Goal: Transaction & Acquisition: Purchase product/service

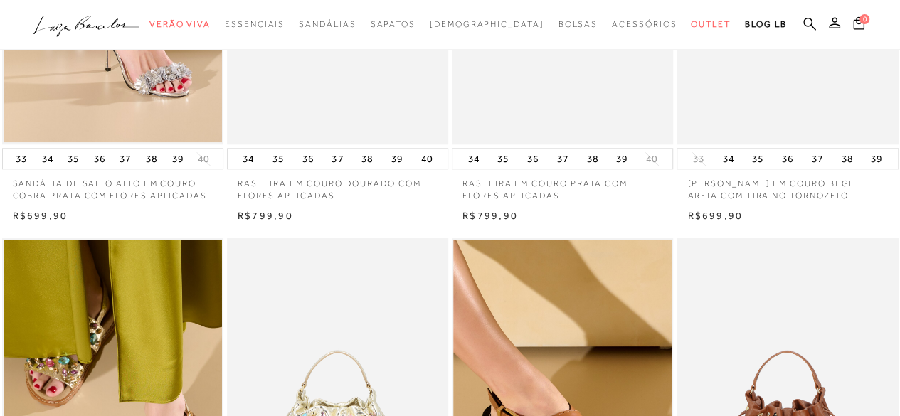
scroll to position [569, 0]
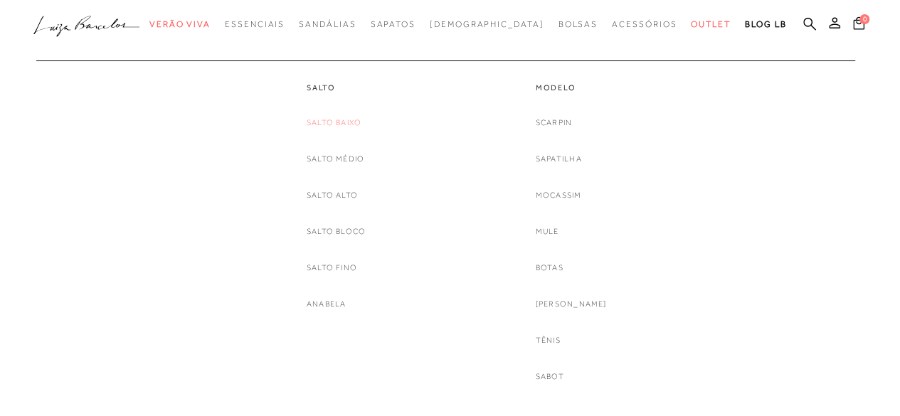
click at [356, 116] on link "Salto Baixo" at bounding box center [334, 122] width 55 height 15
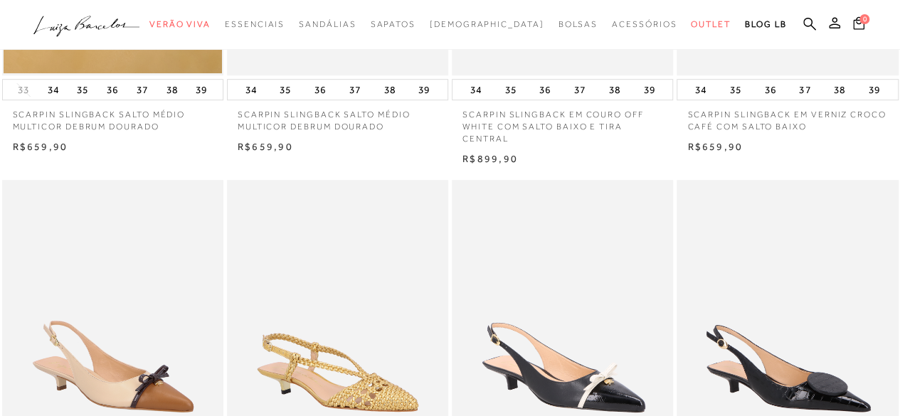
scroll to position [71, 0]
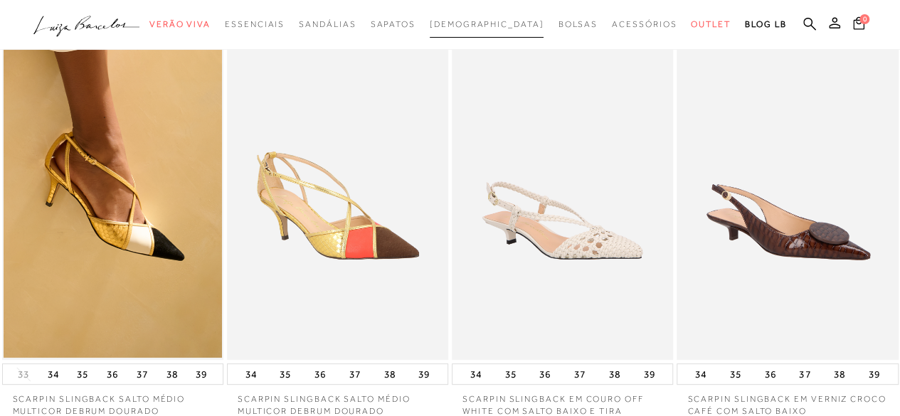
click at [480, 21] on span "[DEMOGRAPHIC_DATA]" at bounding box center [487, 24] width 115 height 10
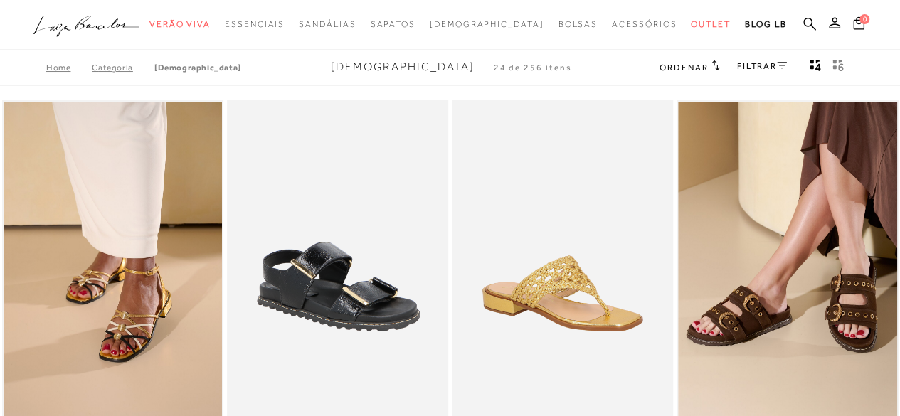
click at [744, 64] on link "FILTRAR" at bounding box center [762, 66] width 50 height 10
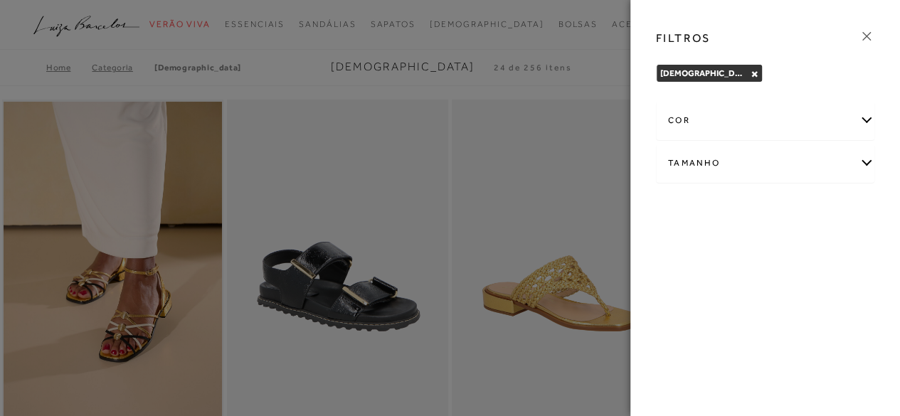
click at [865, 33] on icon at bounding box center [867, 36] width 16 height 16
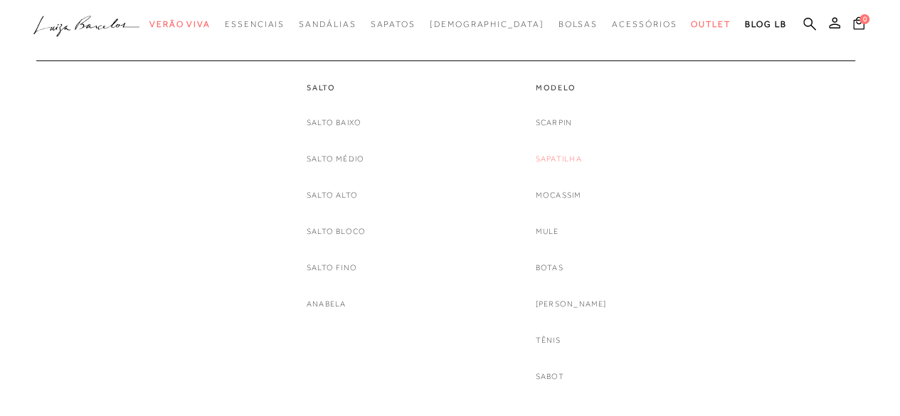
click at [572, 156] on link "Sapatilha" at bounding box center [559, 159] width 46 height 15
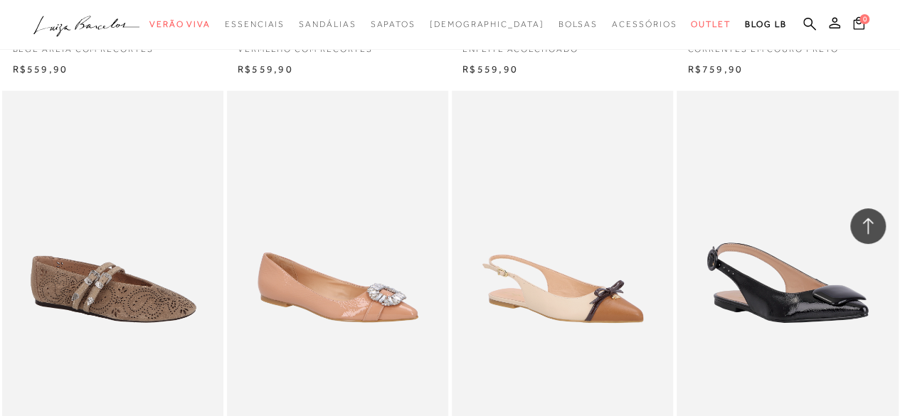
scroll to position [1850, 0]
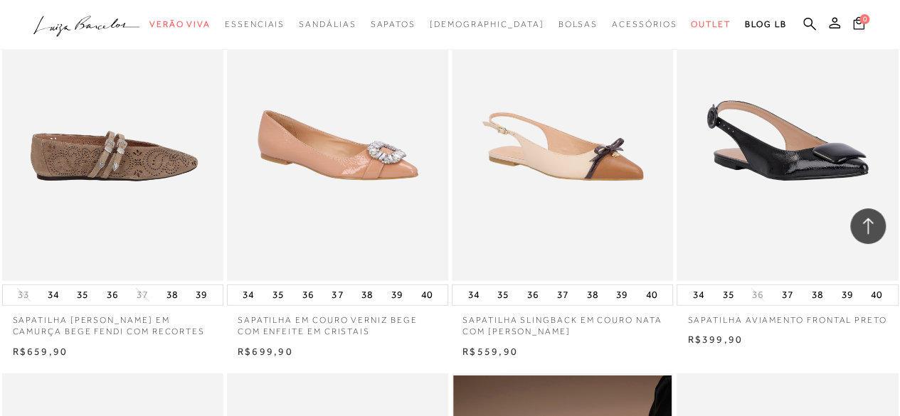
click at [100, 143] on img at bounding box center [114, 115] width 220 height 332
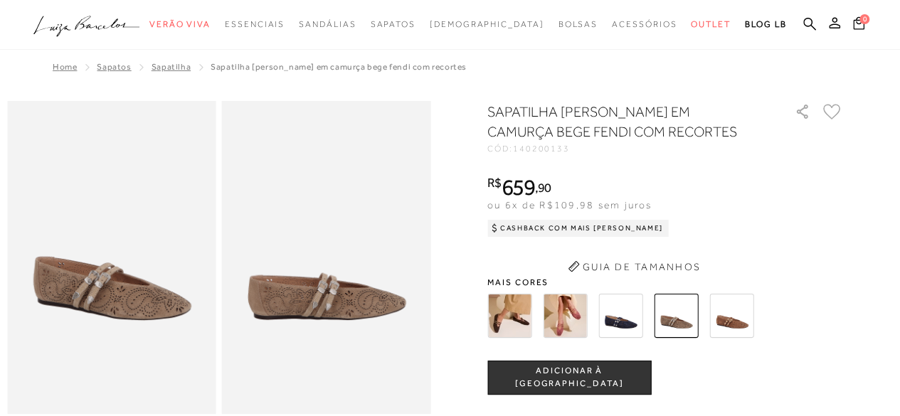
scroll to position [71, 0]
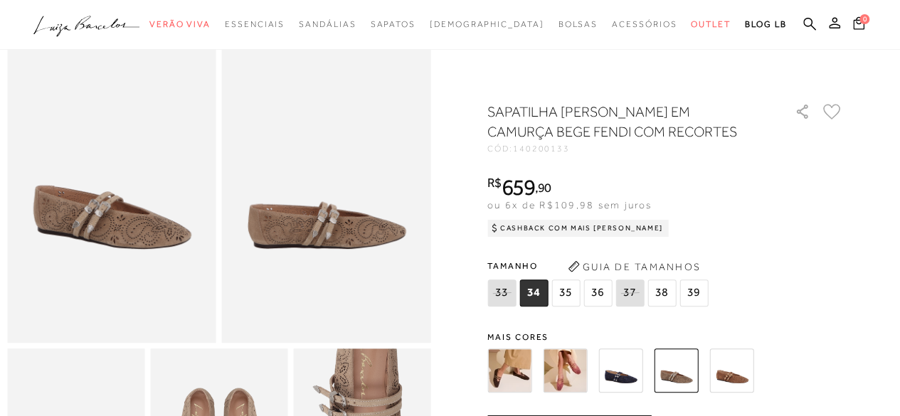
click at [514, 363] on img at bounding box center [509, 371] width 44 height 44
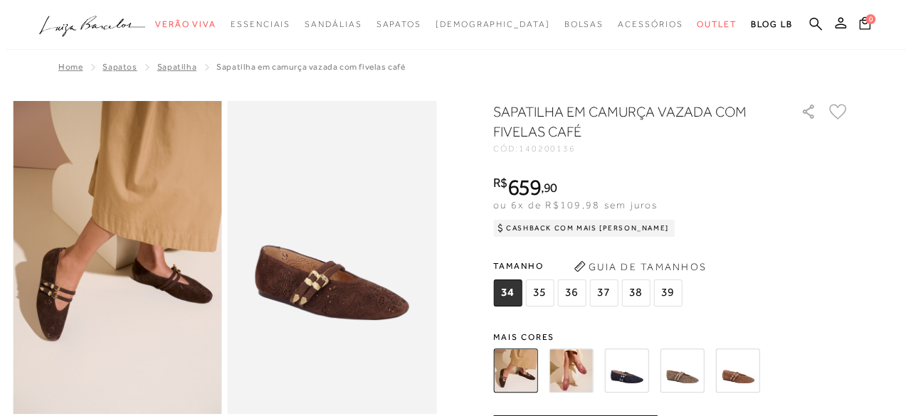
scroll to position [213, 0]
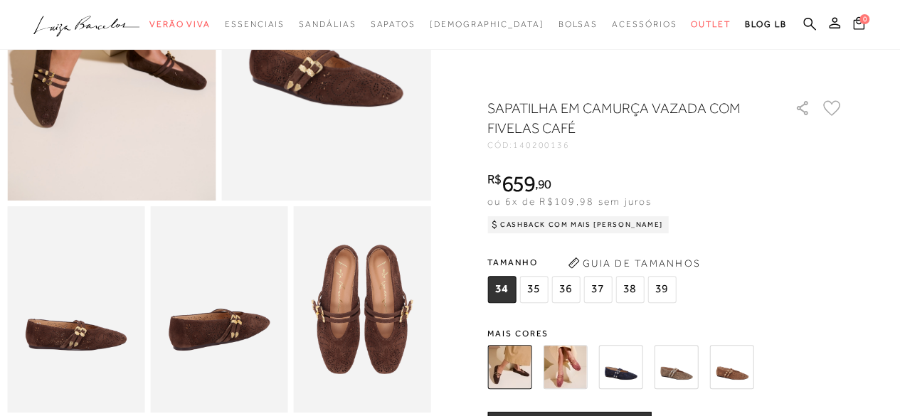
click at [610, 263] on button "Guia de Tamanhos" at bounding box center [634, 263] width 142 height 23
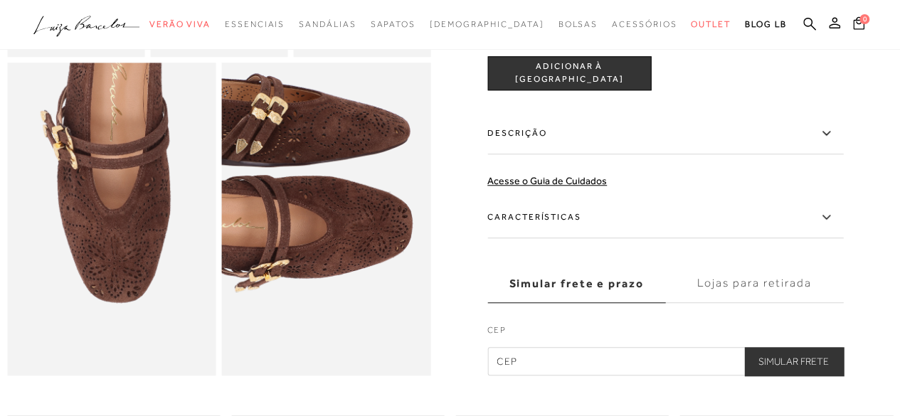
scroll to position [640, 0]
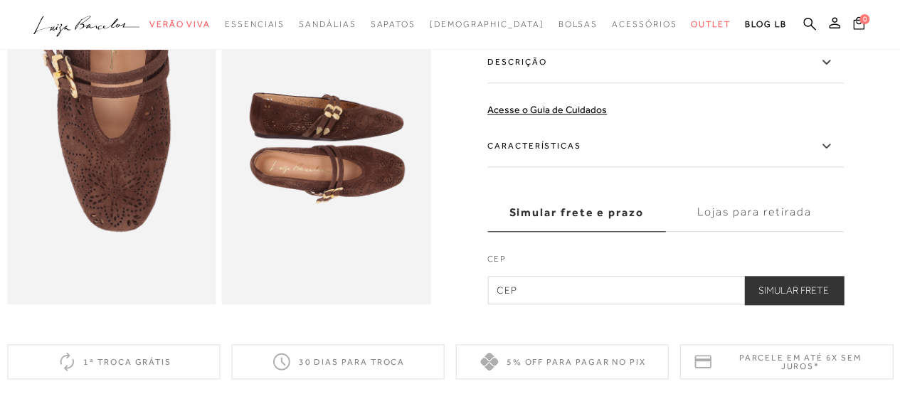
click at [588, 305] on input "text" at bounding box center [665, 290] width 356 height 28
type input "95900-188"
click at [803, 305] on button "Simular Frete" at bounding box center [793, 290] width 99 height 28
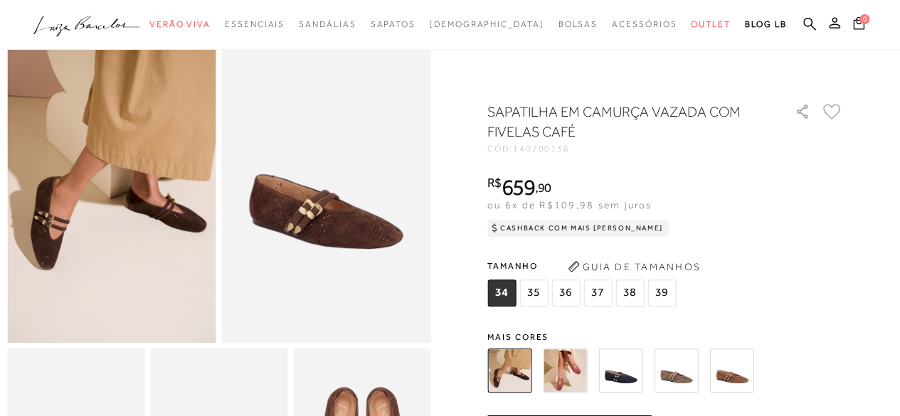
scroll to position [142, 0]
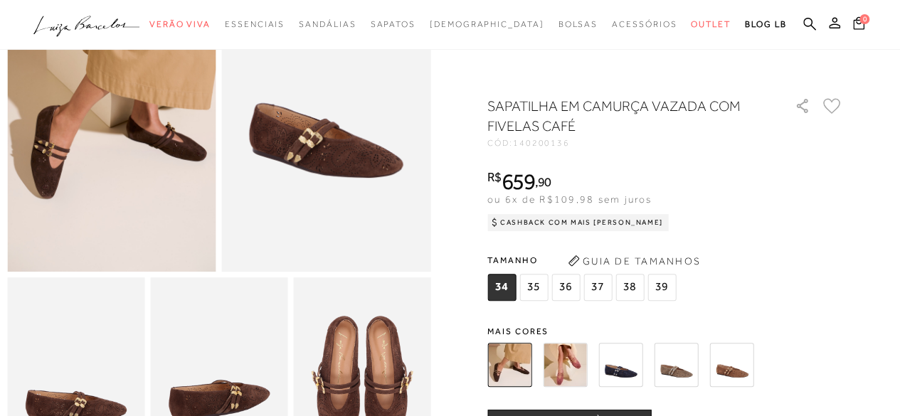
click at [687, 381] on img at bounding box center [676, 364] width 44 height 44
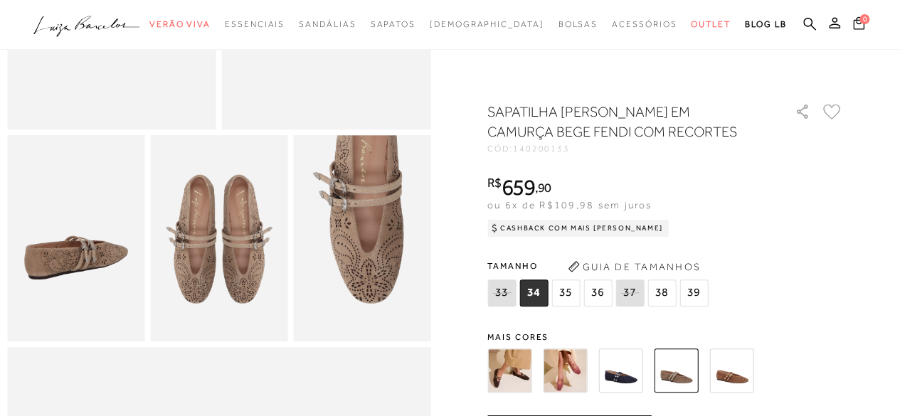
scroll to position [356, 0]
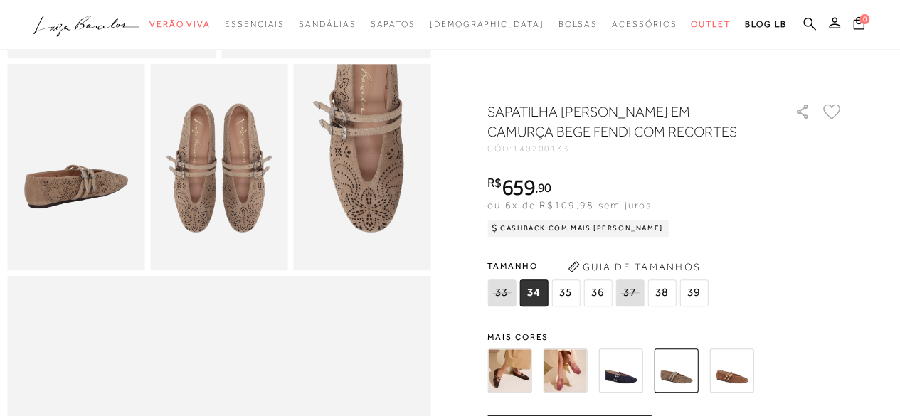
click at [660, 297] on span "38" at bounding box center [662, 293] width 28 height 27
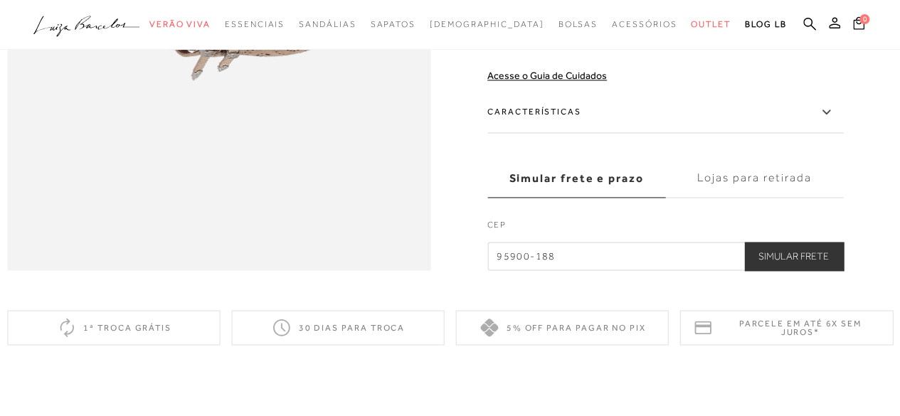
scroll to position [1067, 0]
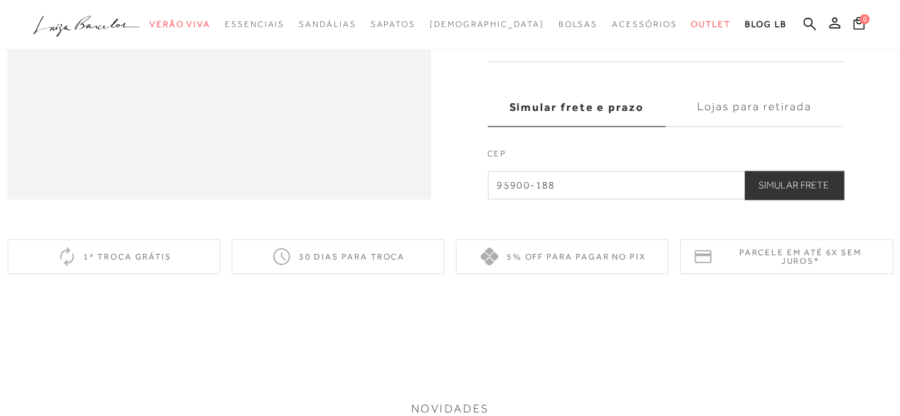
click at [329, 274] on div "30 dias para troca" at bounding box center [337, 256] width 213 height 35
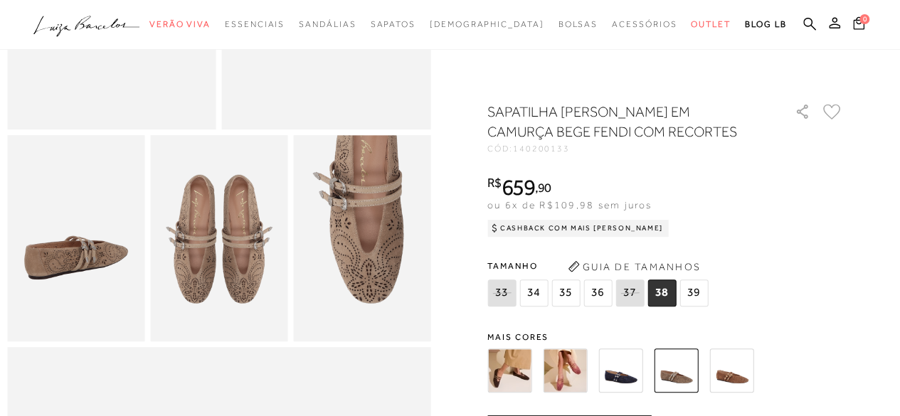
scroll to position [0, 0]
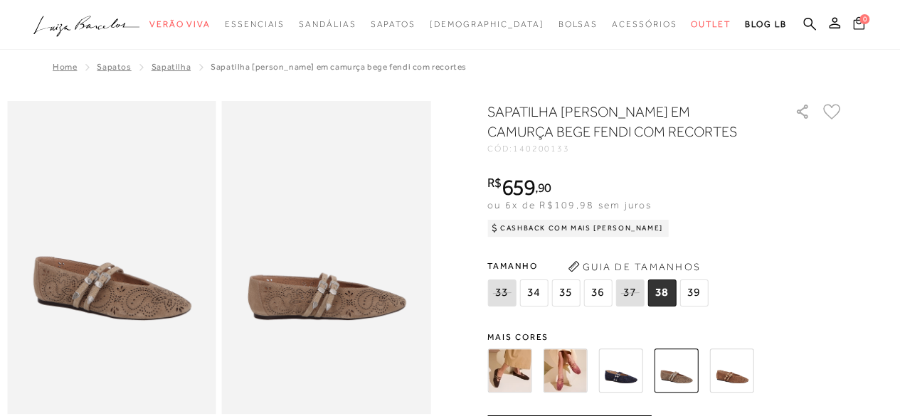
click at [857, 22] on icon at bounding box center [858, 22] width 11 height 13
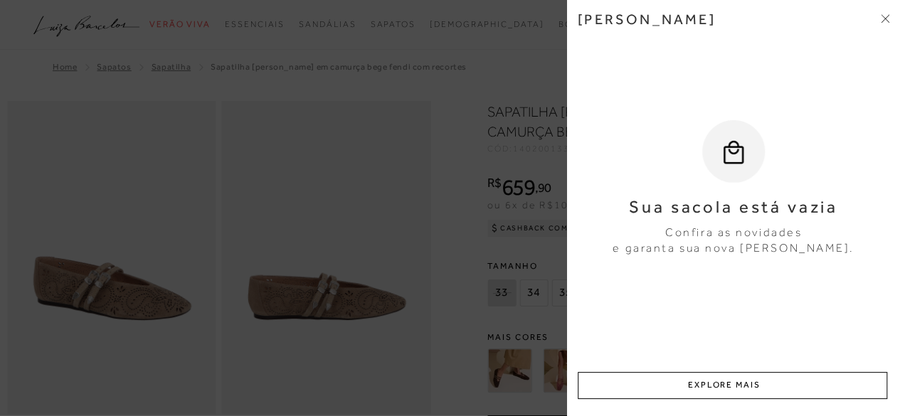
click at [880, 19] on div "[PERSON_NAME]" at bounding box center [734, 30] width 312 height 38
click at [881, 19] on icon at bounding box center [885, 18] width 9 height 9
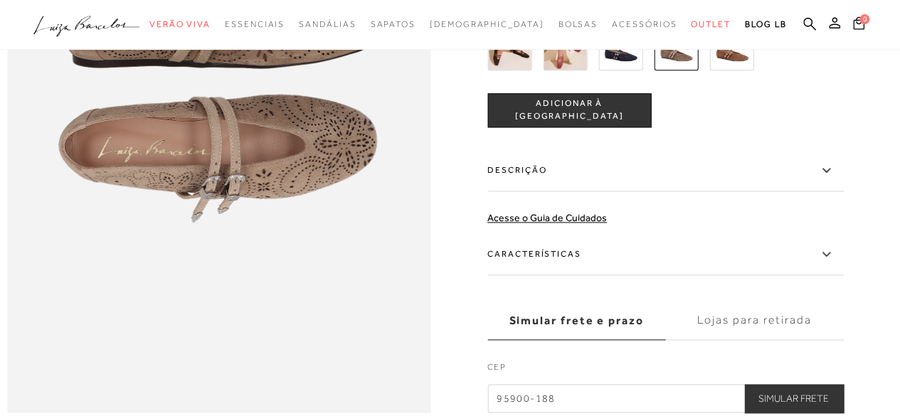
scroll to position [1067, 0]
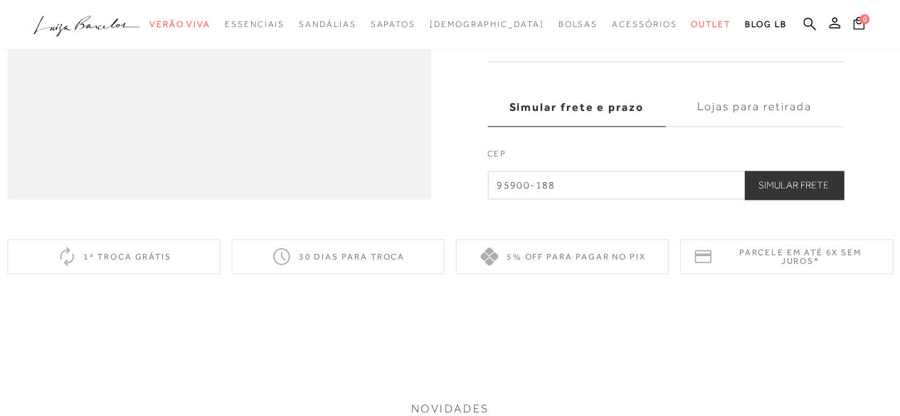
click at [783, 199] on button "Simular Frete" at bounding box center [793, 185] width 99 height 28
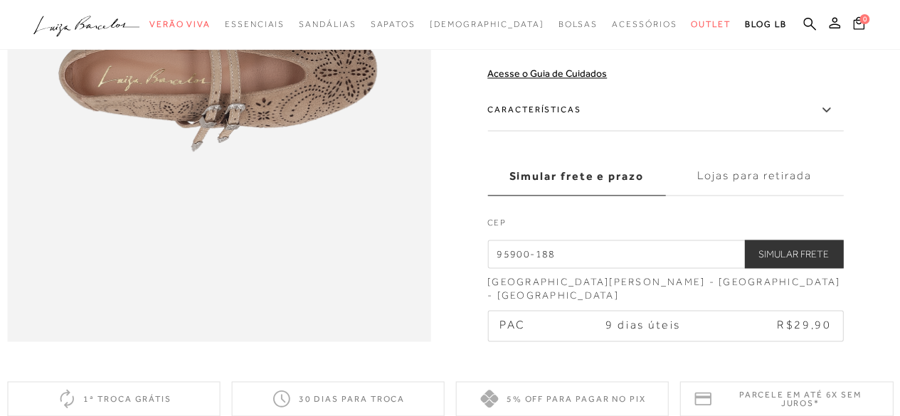
scroll to position [712, 0]
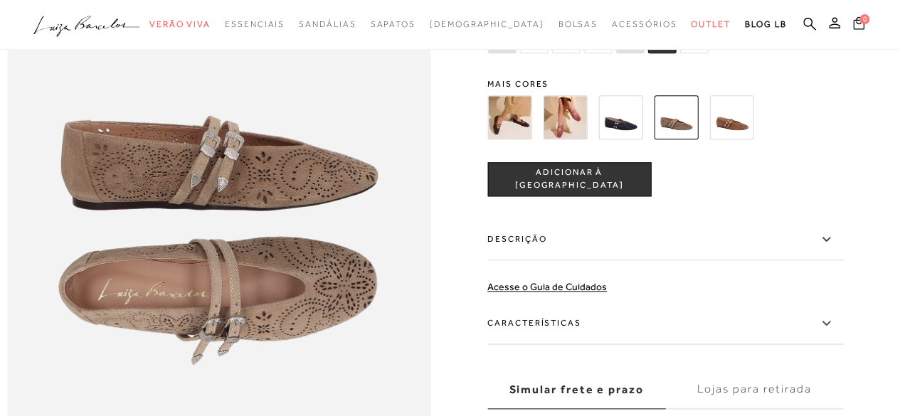
click at [576, 191] on span "ADICIONAR À [GEOGRAPHIC_DATA]" at bounding box center [569, 179] width 162 height 25
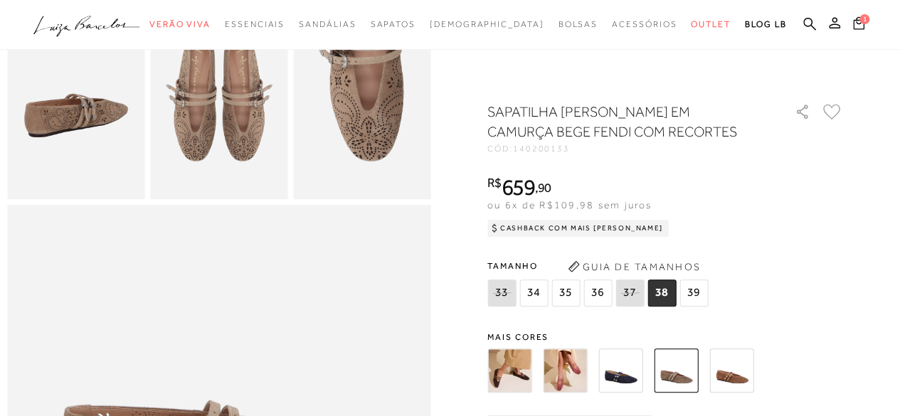
scroll to position [356, 0]
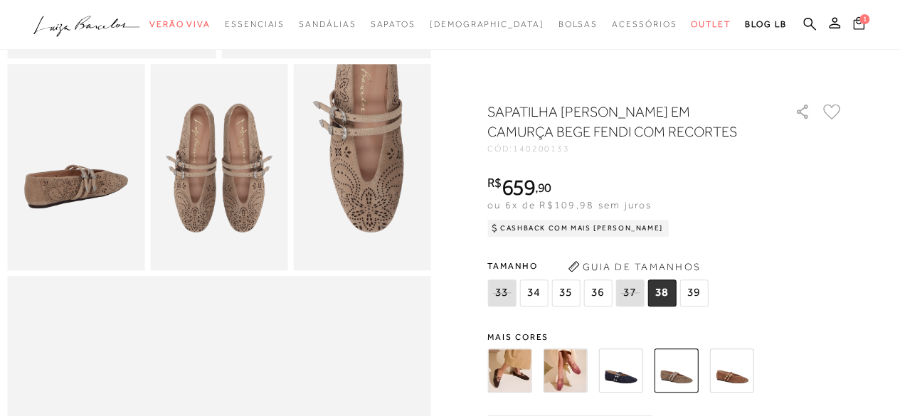
click at [860, 19] on span "1" at bounding box center [865, 19] width 10 height 10
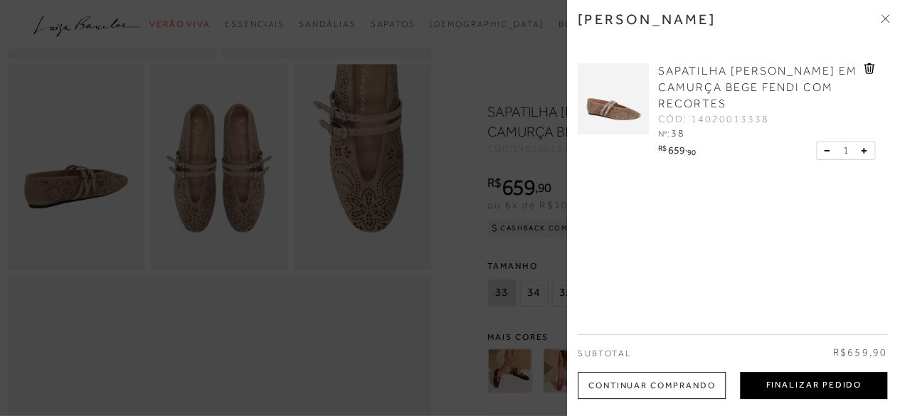
click at [788, 382] on button "Finalizar Pedido" at bounding box center [813, 385] width 147 height 27
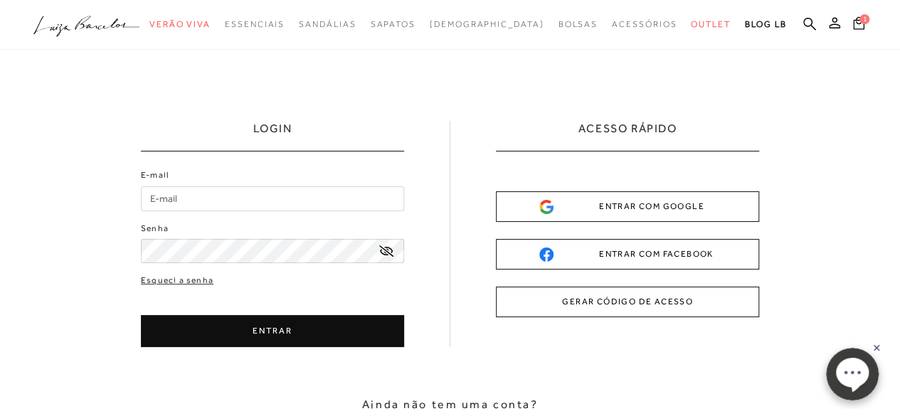
click at [163, 199] on input "E-mail" at bounding box center [272, 198] width 263 height 25
type input "[EMAIL_ADDRESS][DOMAIN_NAME]"
click at [222, 332] on button "ENTRAR" at bounding box center [272, 331] width 263 height 32
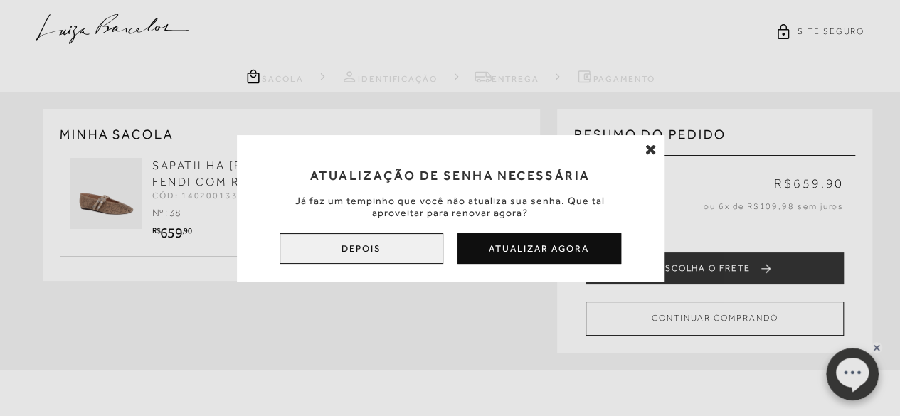
click at [398, 250] on button "Depois" at bounding box center [362, 248] width 164 height 31
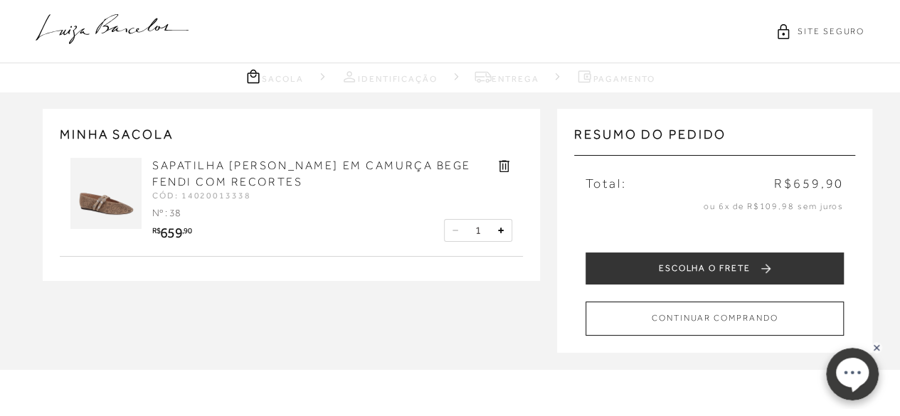
scroll to position [71, 0]
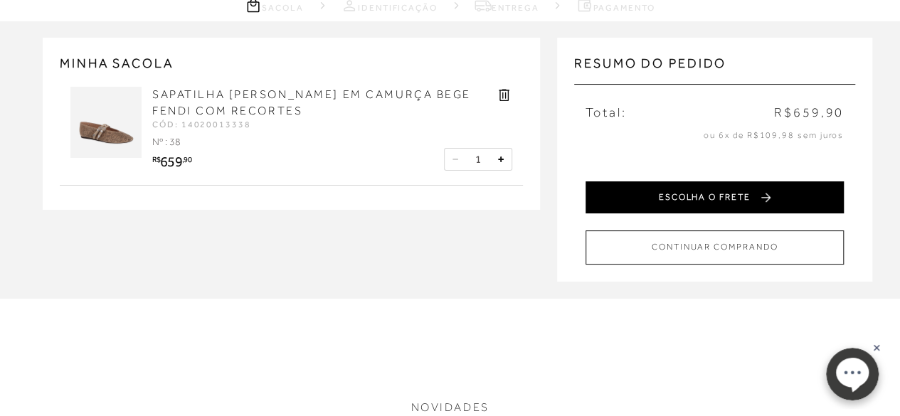
click at [714, 193] on button "ESCOLHA O FRETE" at bounding box center [715, 197] width 258 height 32
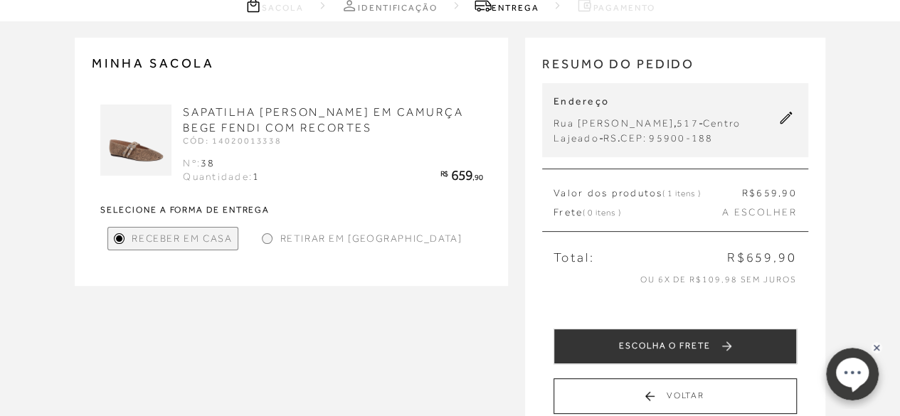
scroll to position [142, 0]
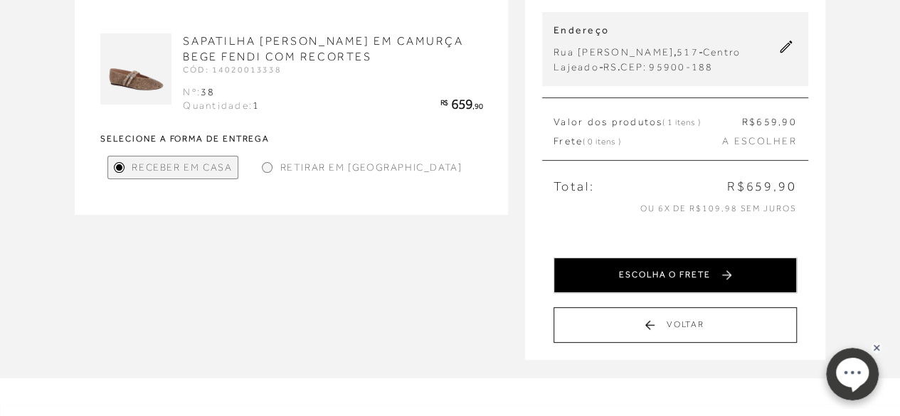
click at [626, 271] on button "ESCOLHA O FRETE" at bounding box center [675, 276] width 243 height 36
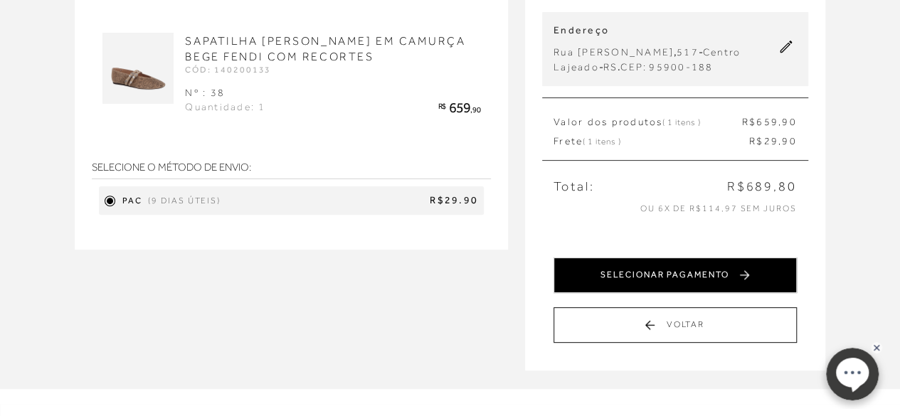
click at [618, 281] on button "SELECIONAR PAGAMENTO" at bounding box center [675, 276] width 243 height 36
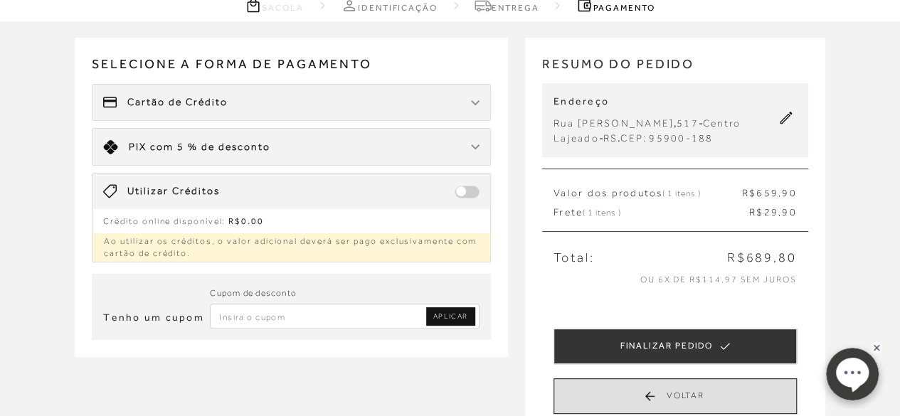
scroll to position [213, 0]
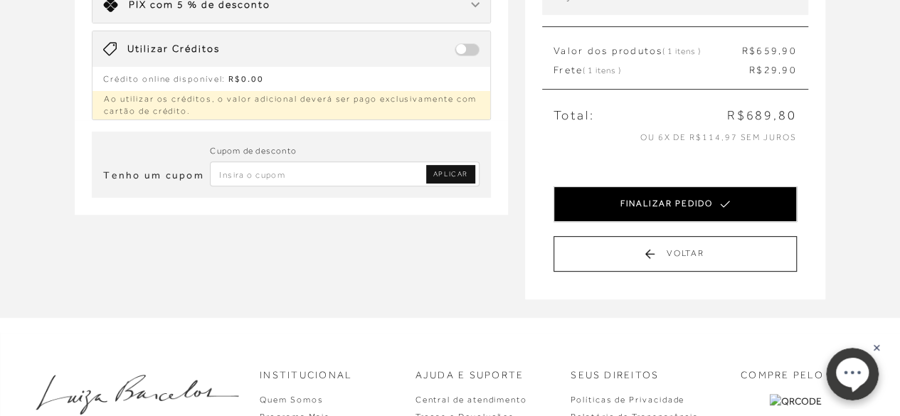
click at [662, 207] on button "FINALIZAR PEDIDO" at bounding box center [675, 204] width 243 height 36
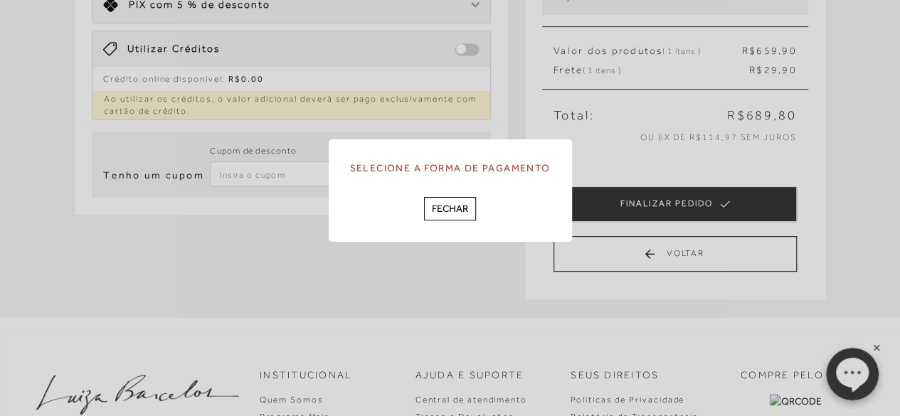
scroll to position [285, 0]
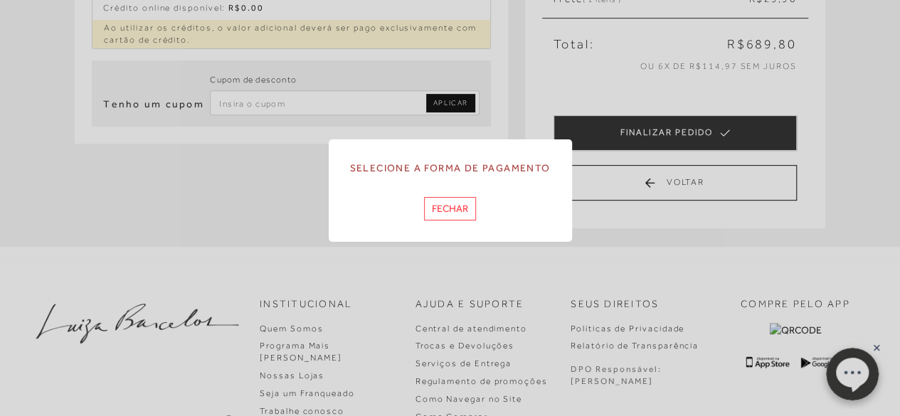
click at [457, 206] on button "Fechar" at bounding box center [450, 208] width 52 height 23
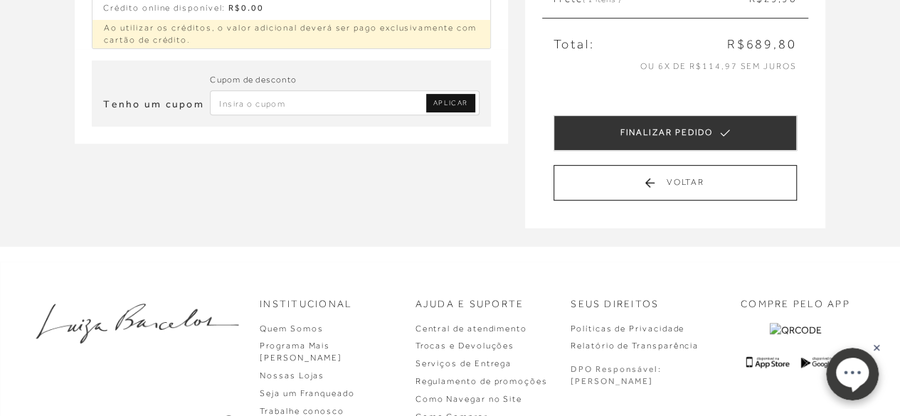
scroll to position [71, 0]
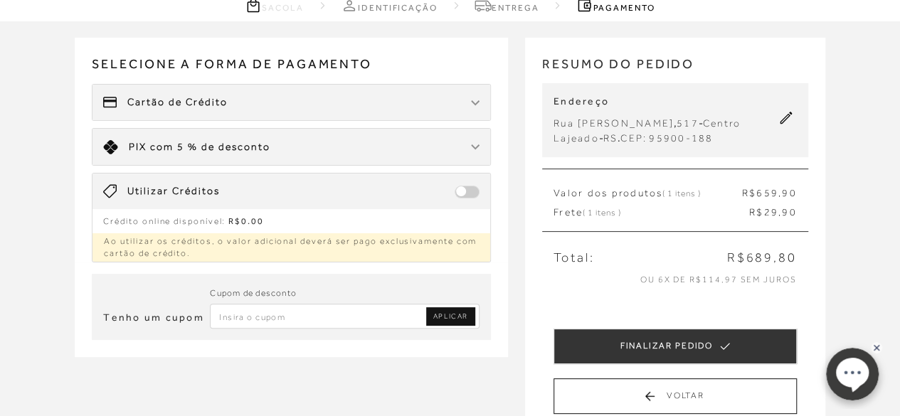
click at [333, 146] on div "Limite: R$ 5.000,00 PIX com 5 % de desconto" at bounding box center [292, 147] width 398 height 36
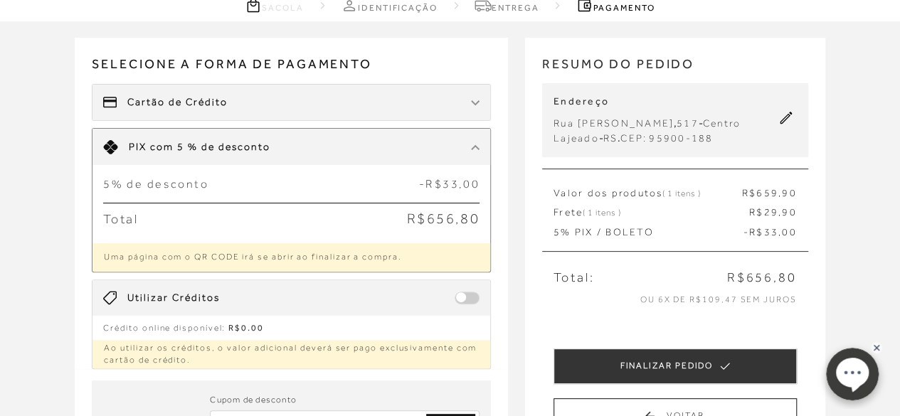
scroll to position [142, 0]
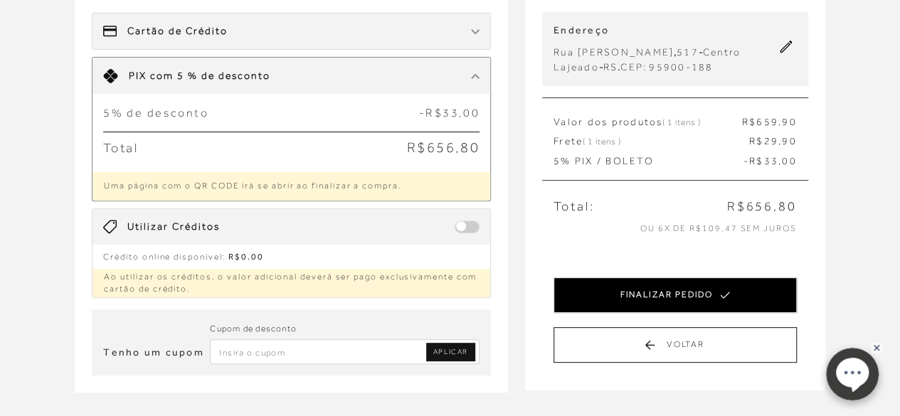
click at [645, 291] on button "FINALIZAR PEDIDO" at bounding box center [675, 296] width 243 height 36
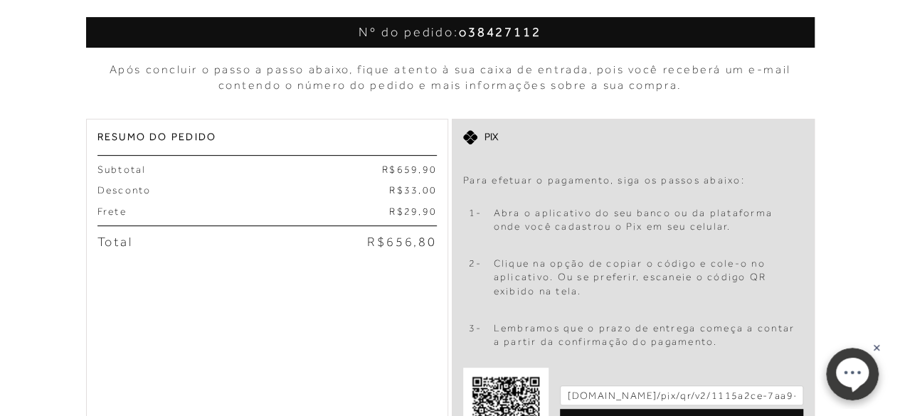
scroll to position [427, 0]
